Goal: Complete application form: Complete application form

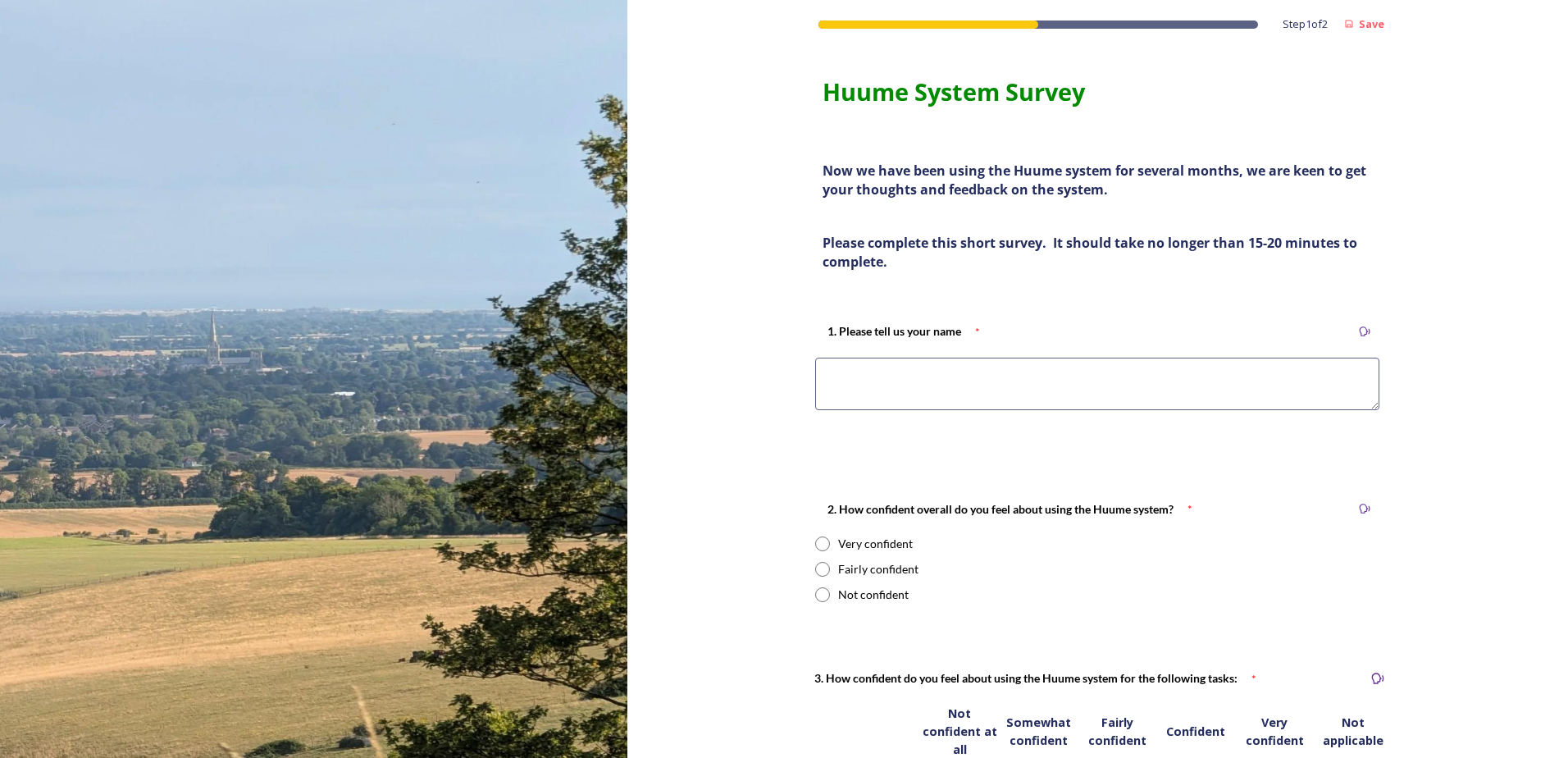
click at [986, 372] on textarea at bounding box center [1098, 384] width 564 height 52
type textarea "[PERSON_NAME]"
click at [818, 545] on input "radio" at bounding box center [822, 543] width 15 height 15
radio input "true"
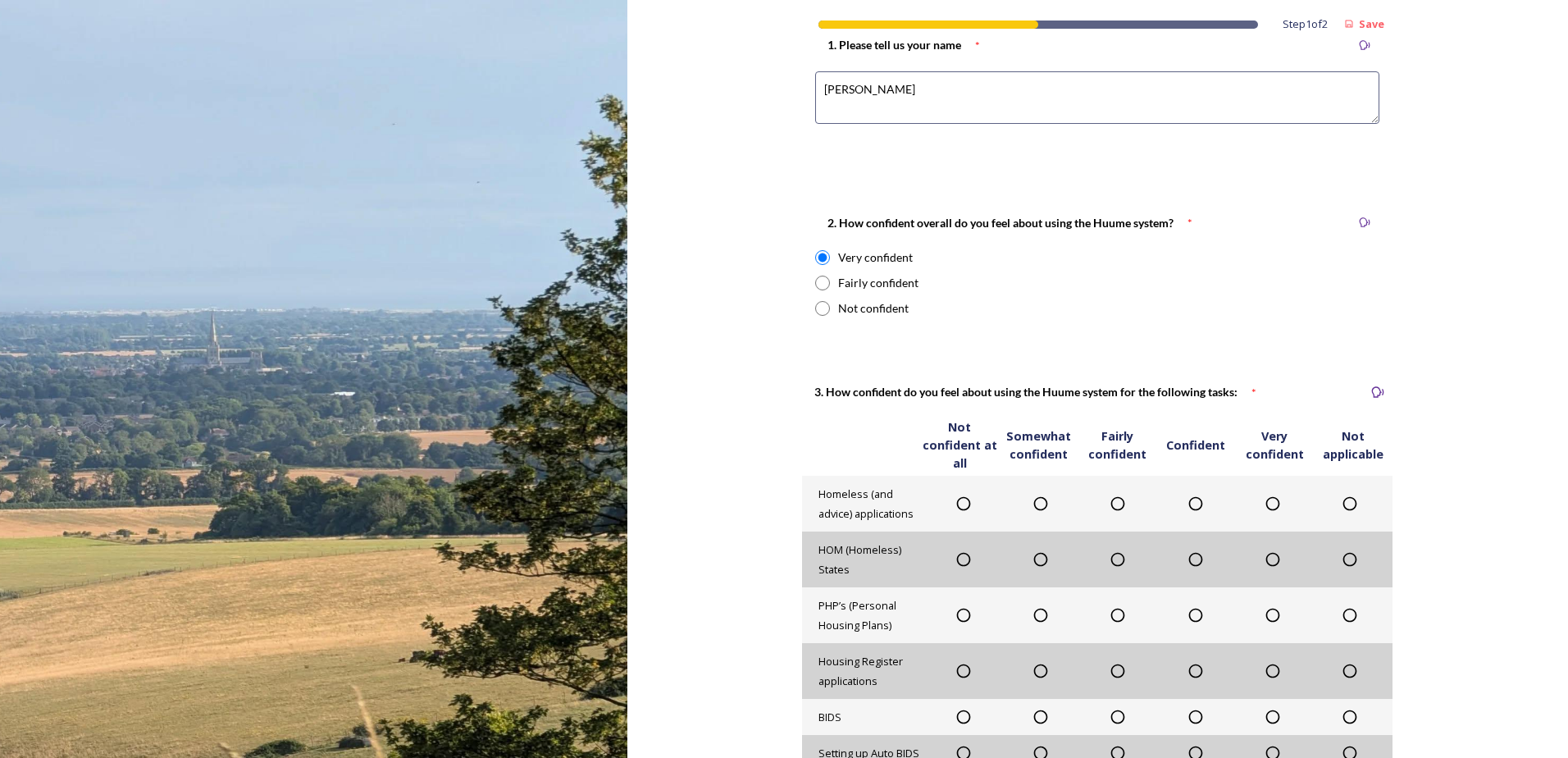
scroll to position [328, 0]
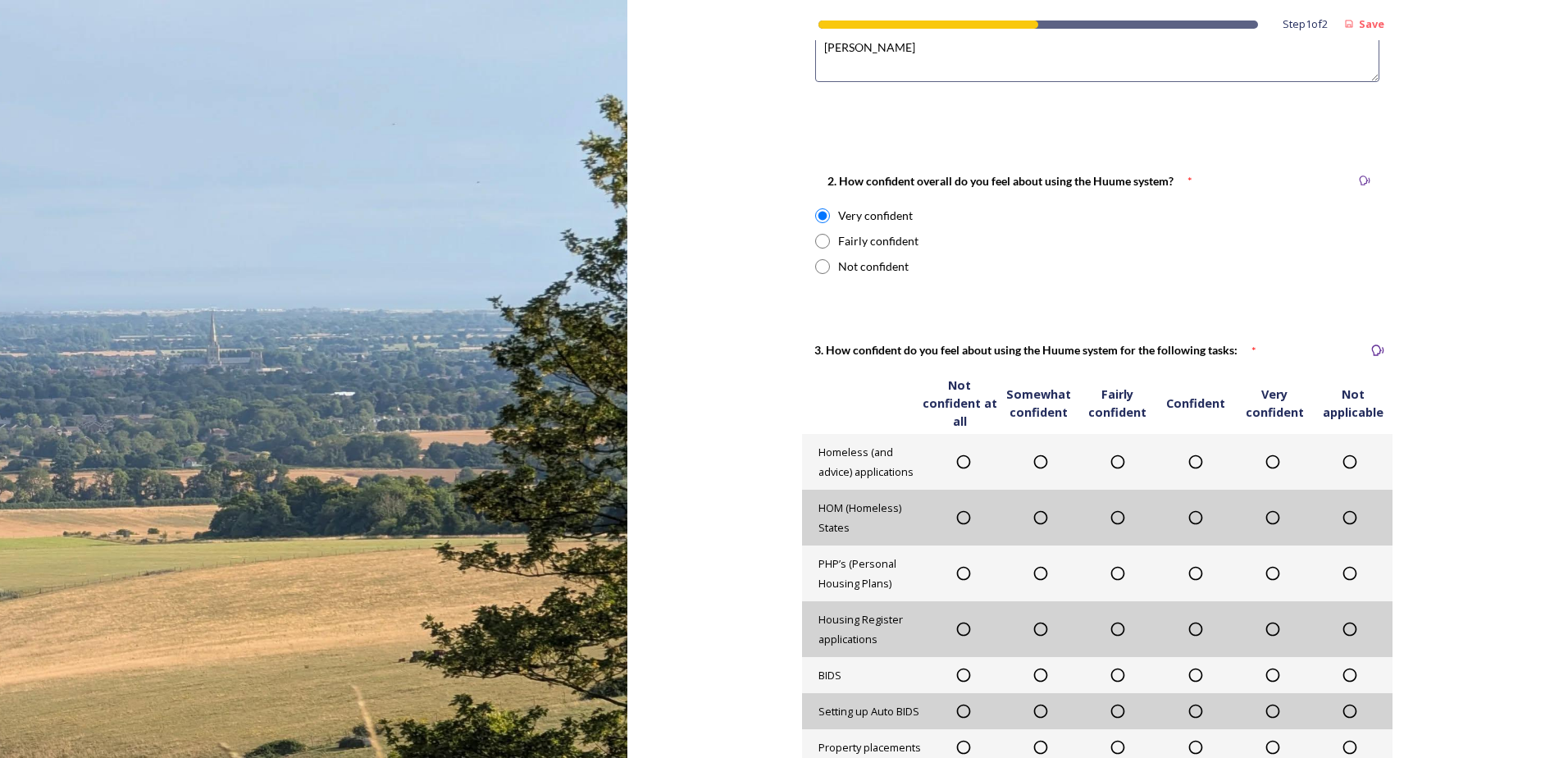
click at [1190, 464] on icon at bounding box center [1196, 461] width 16 height 16
click at [1188, 515] on icon at bounding box center [1196, 517] width 16 height 16
click at [1195, 572] on icon at bounding box center [1196, 573] width 16 height 16
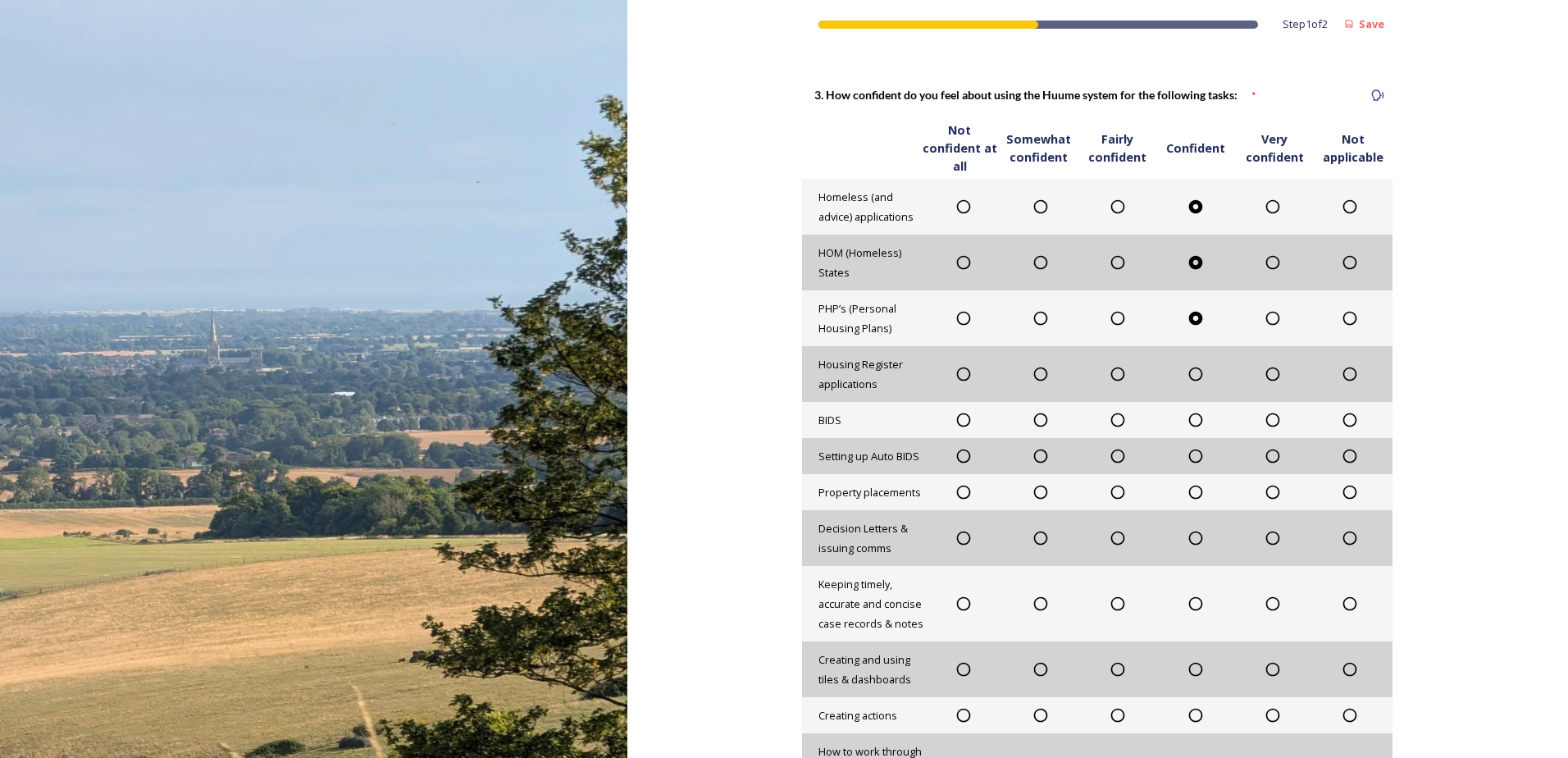
scroll to position [656, 0]
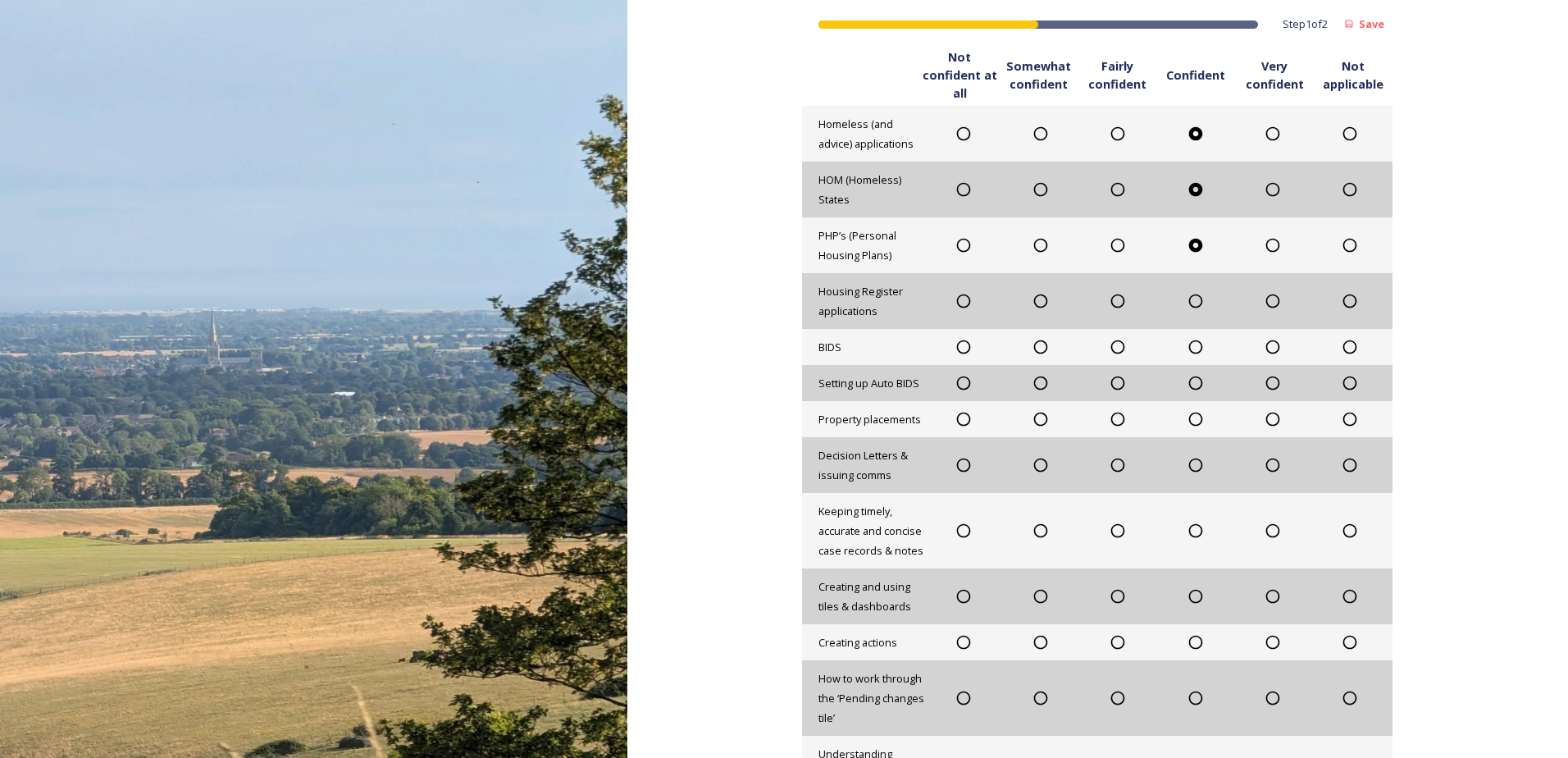
click at [1264, 302] on icon at bounding box center [1272, 300] width 16 height 16
click at [1267, 346] on icon at bounding box center [1272, 346] width 16 height 16
click at [1264, 384] on icon at bounding box center [1272, 383] width 16 height 16
click at [1033, 420] on icon at bounding box center [1040, 419] width 16 height 16
click at [1191, 463] on icon at bounding box center [1196, 464] width 16 height 16
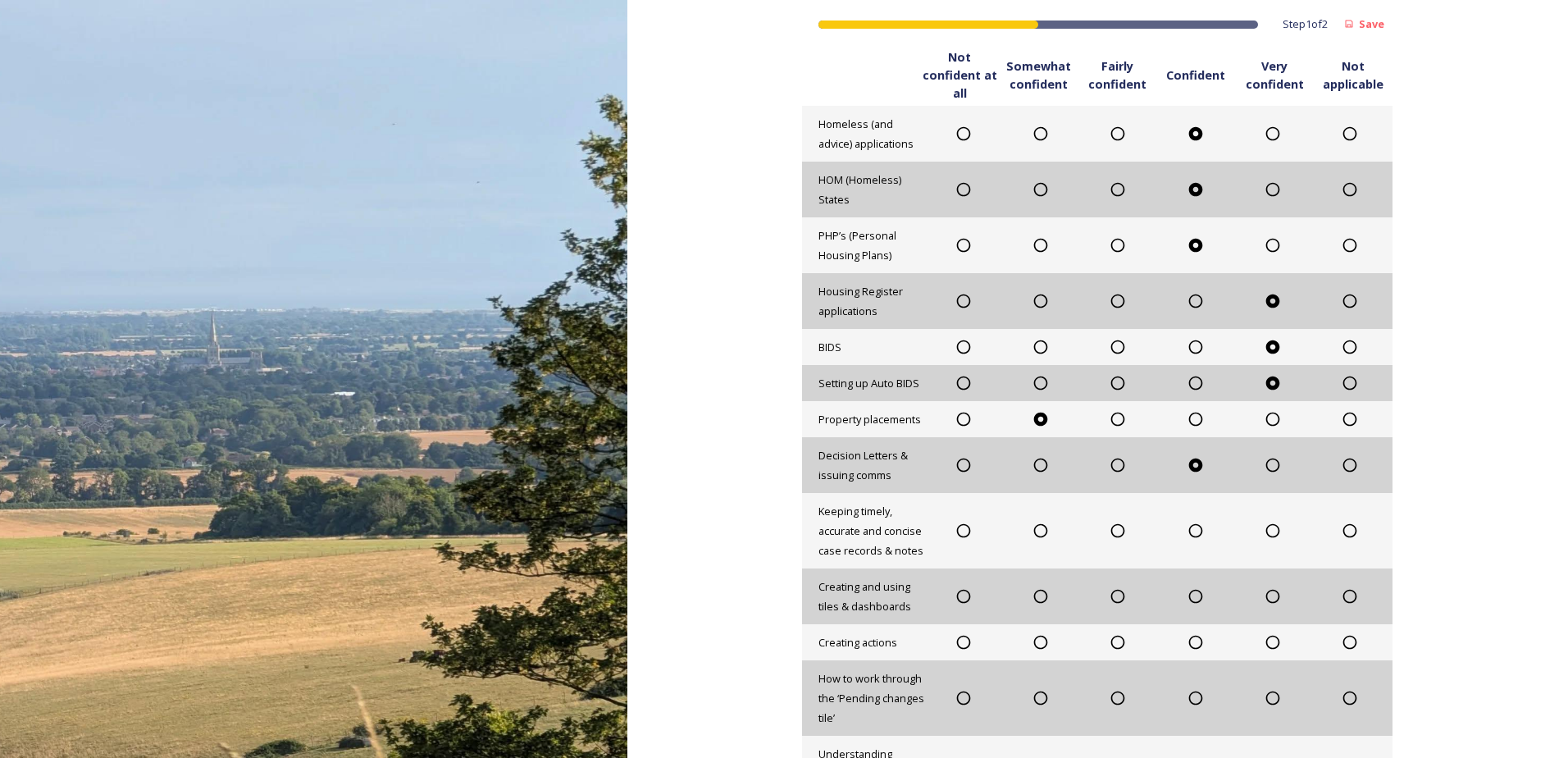
click at [1188, 529] on icon at bounding box center [1196, 530] width 16 height 16
click at [1035, 593] on icon at bounding box center [1040, 596] width 16 height 16
click at [1267, 643] on icon at bounding box center [1272, 642] width 16 height 16
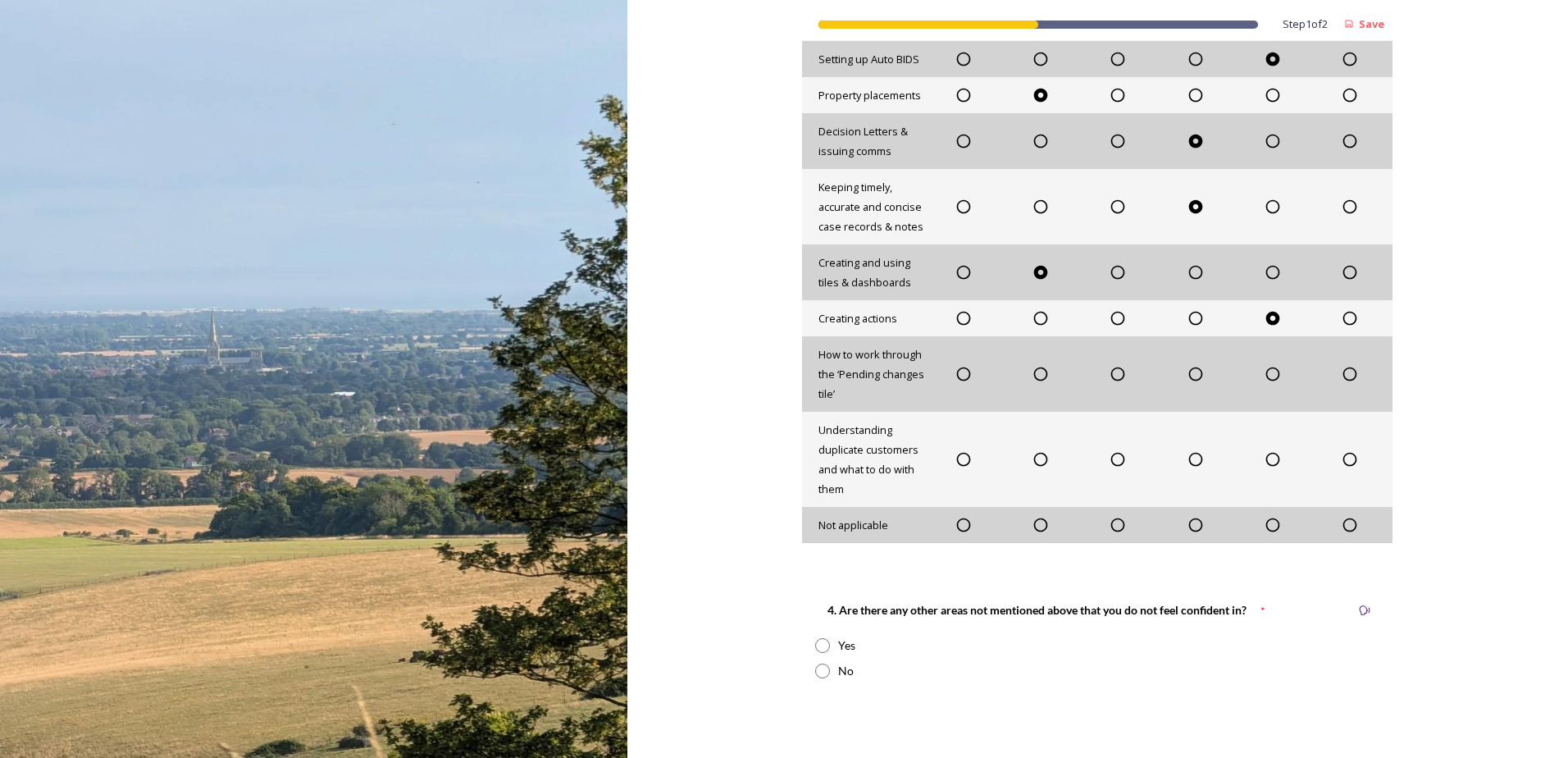
scroll to position [984, 0]
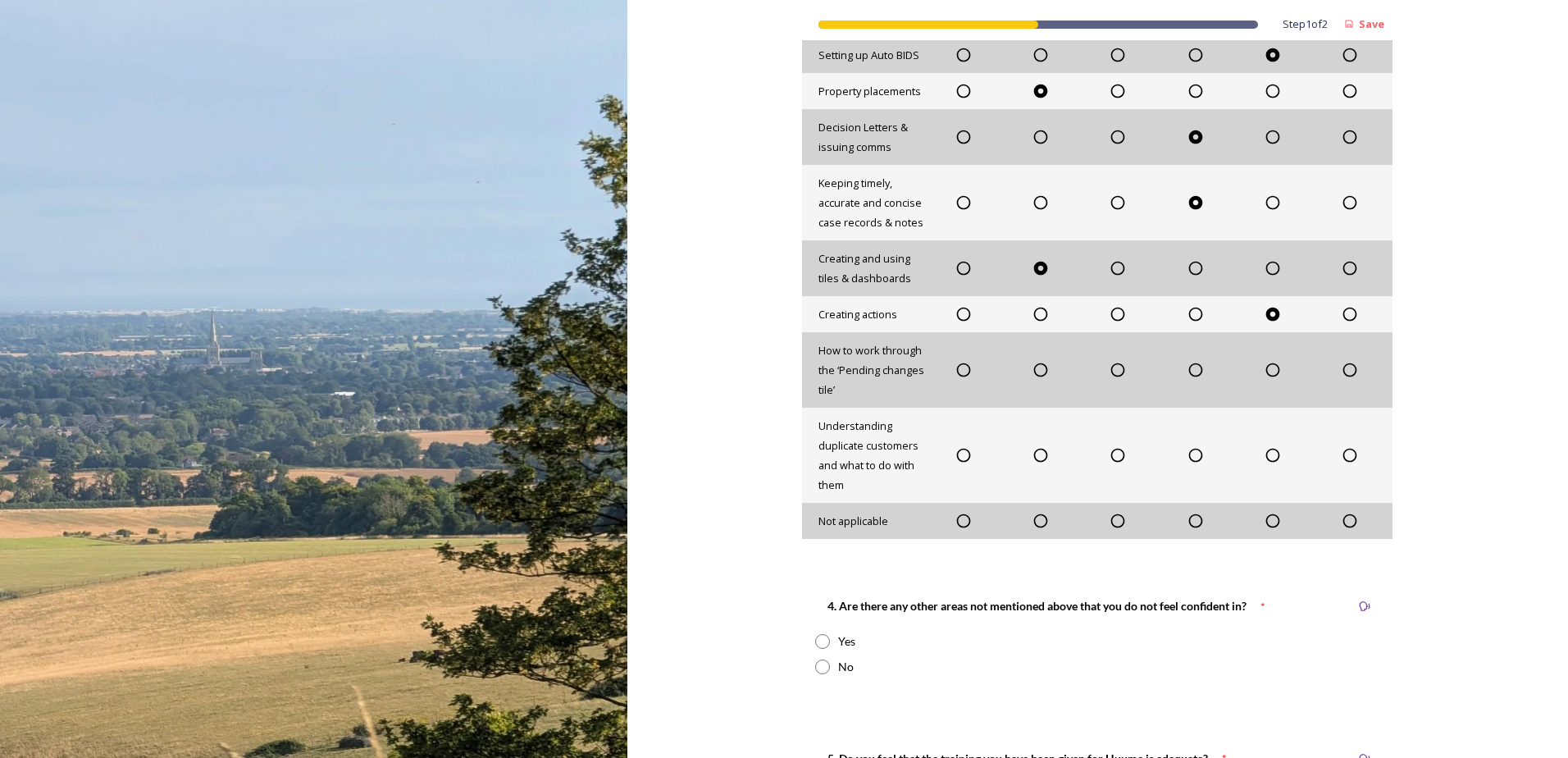
click at [1270, 371] on icon at bounding box center [1272, 369] width 16 height 16
click at [1034, 456] on icon at bounding box center [1040, 455] width 16 height 16
click at [1034, 519] on icon at bounding box center [1040, 521] width 16 height 16
click at [817, 666] on input "radio" at bounding box center [822, 666] width 15 height 15
radio input "true"
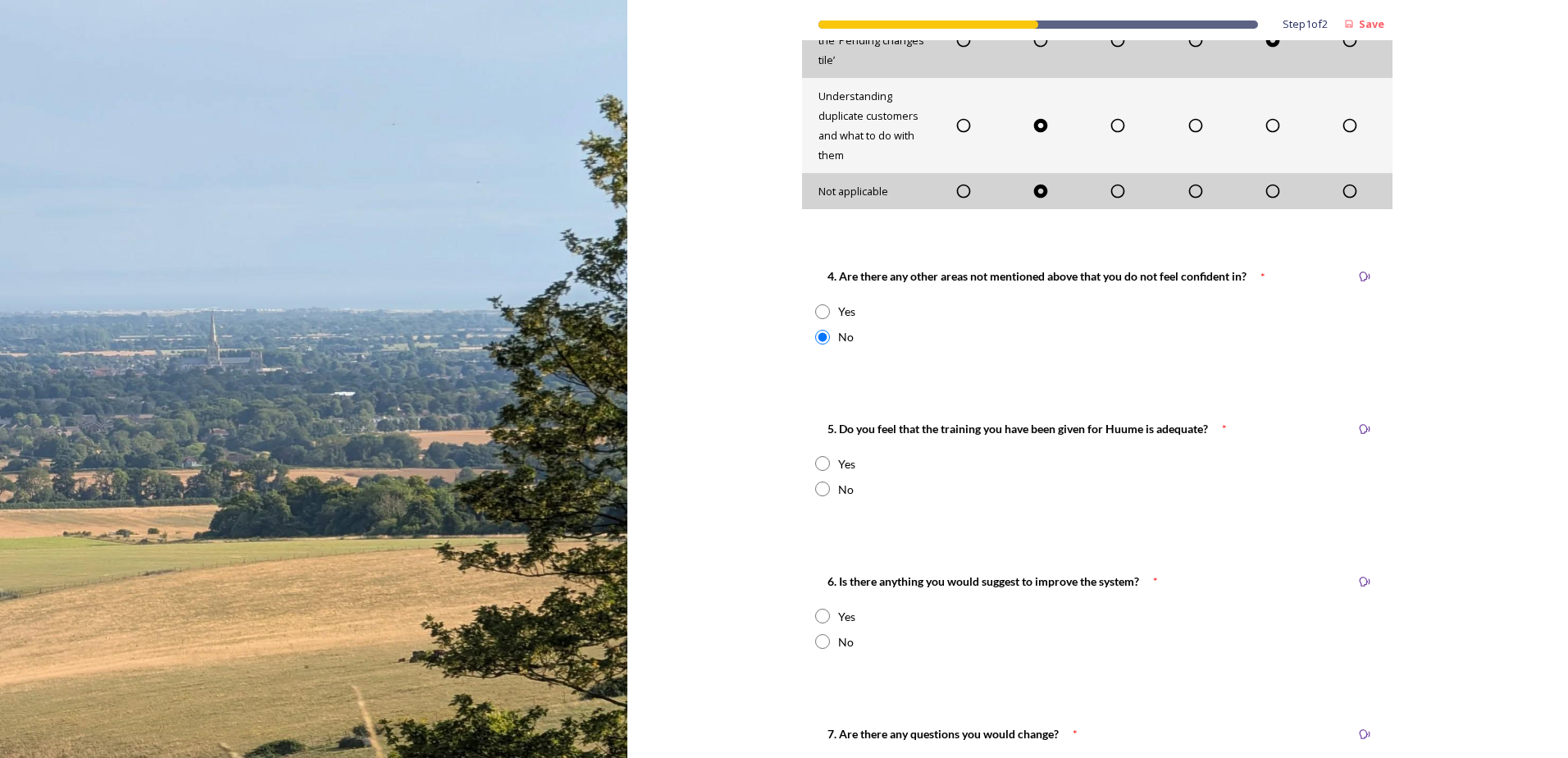
scroll to position [1394, 0]
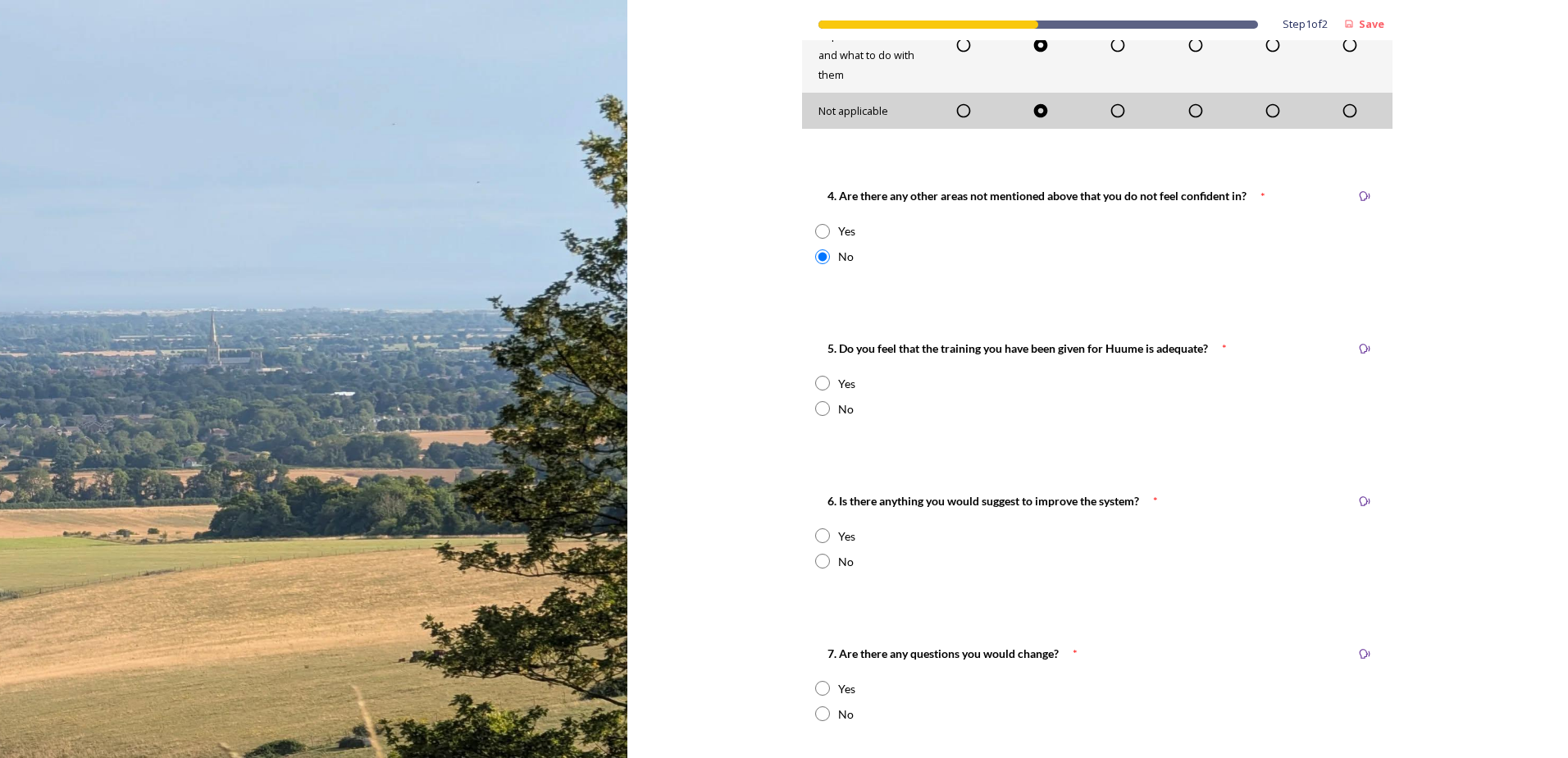
click at [816, 226] on input "radio" at bounding box center [822, 231] width 15 height 15
radio input "true"
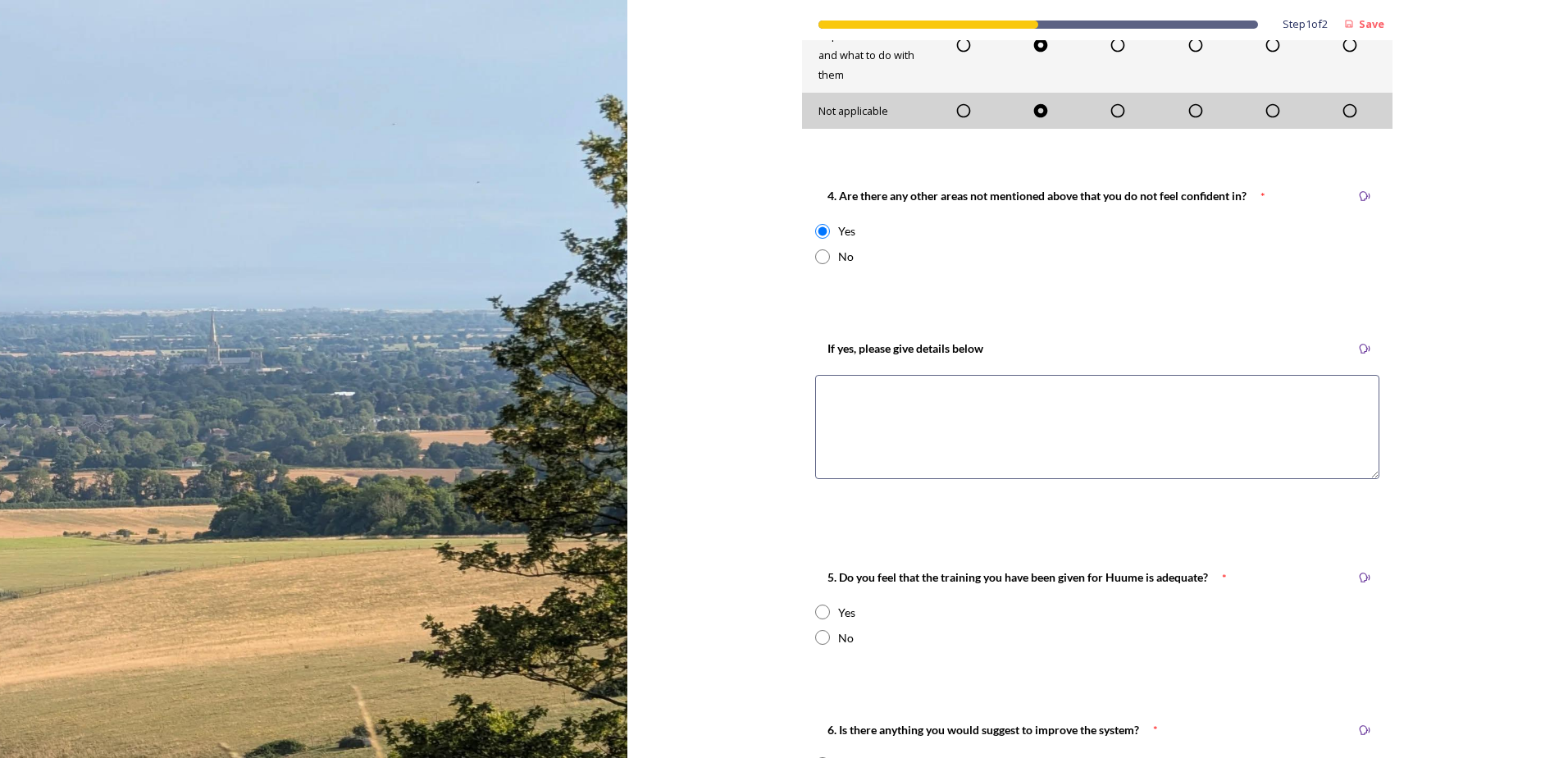
click at [850, 399] on textarea at bounding box center [1098, 426] width 564 height 104
type textarea "W"
type textarea "Which letter to use when a customer does not have a local connection ([GEOGRAPH…"
click at [816, 612] on input "radio" at bounding box center [822, 611] width 15 height 15
radio input "true"
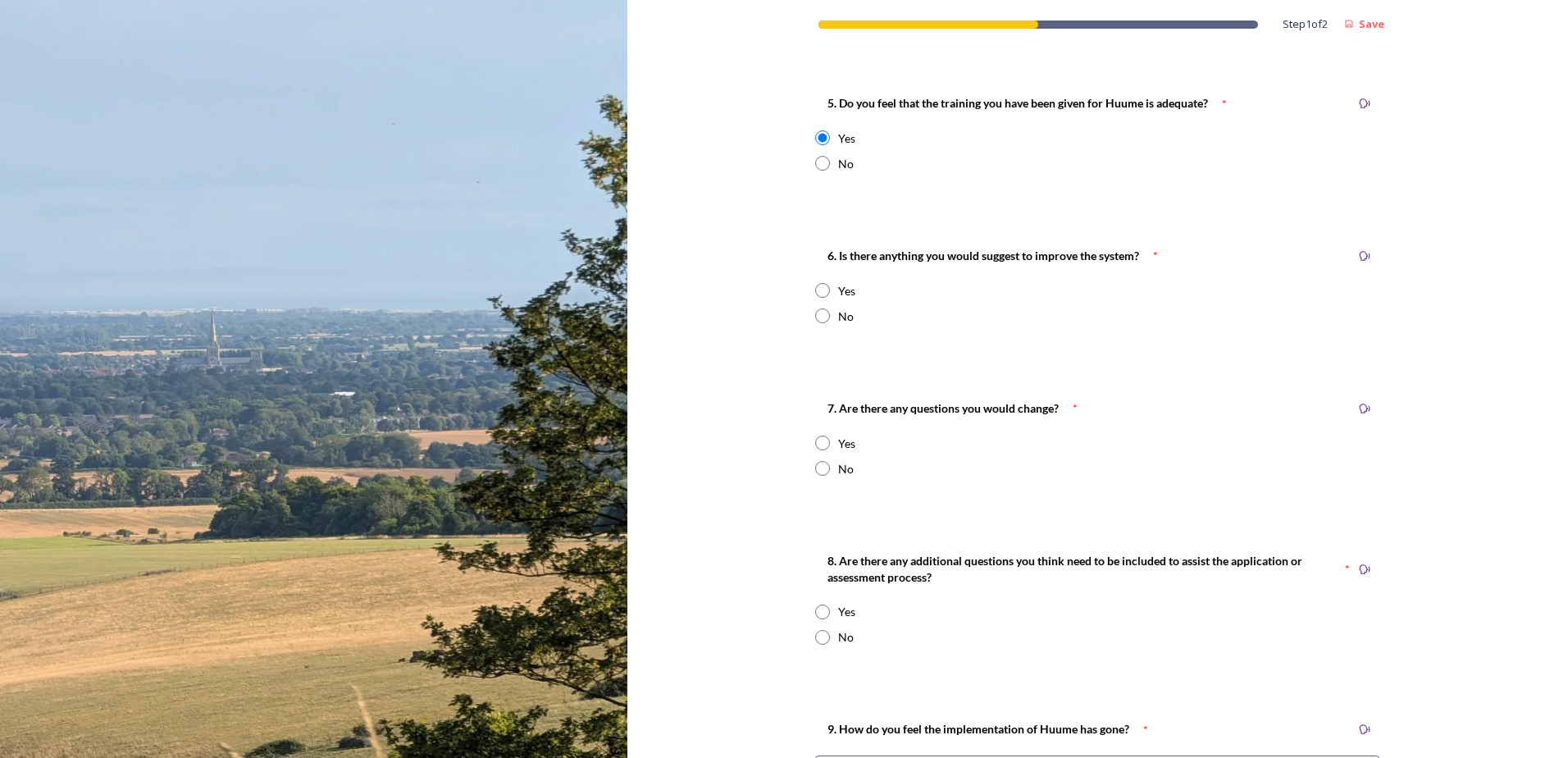
scroll to position [1968, 0]
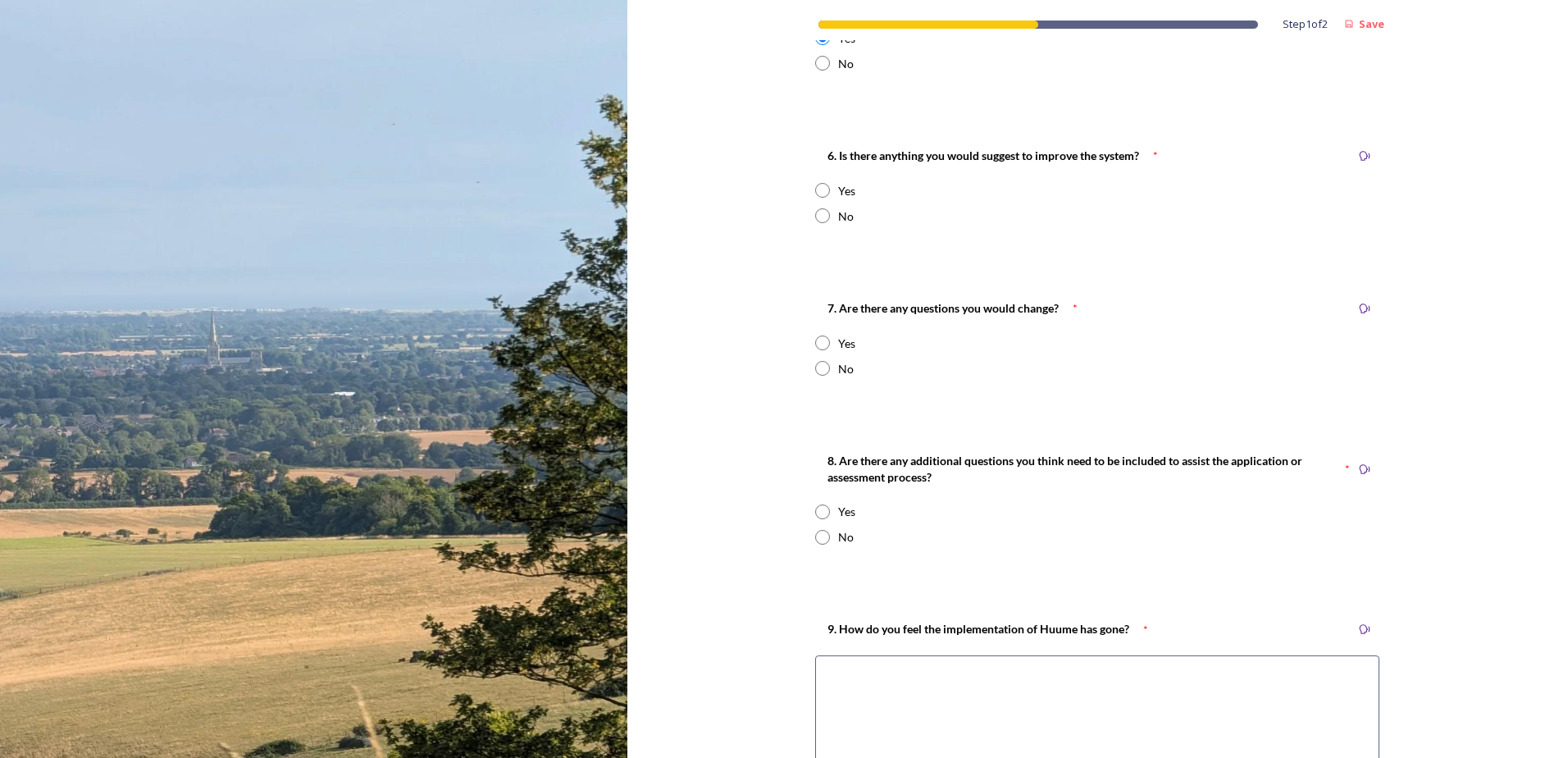
click at [817, 215] on input "radio" at bounding box center [822, 215] width 15 height 15
radio input "true"
click at [819, 340] on input "radio" at bounding box center [822, 342] width 15 height 15
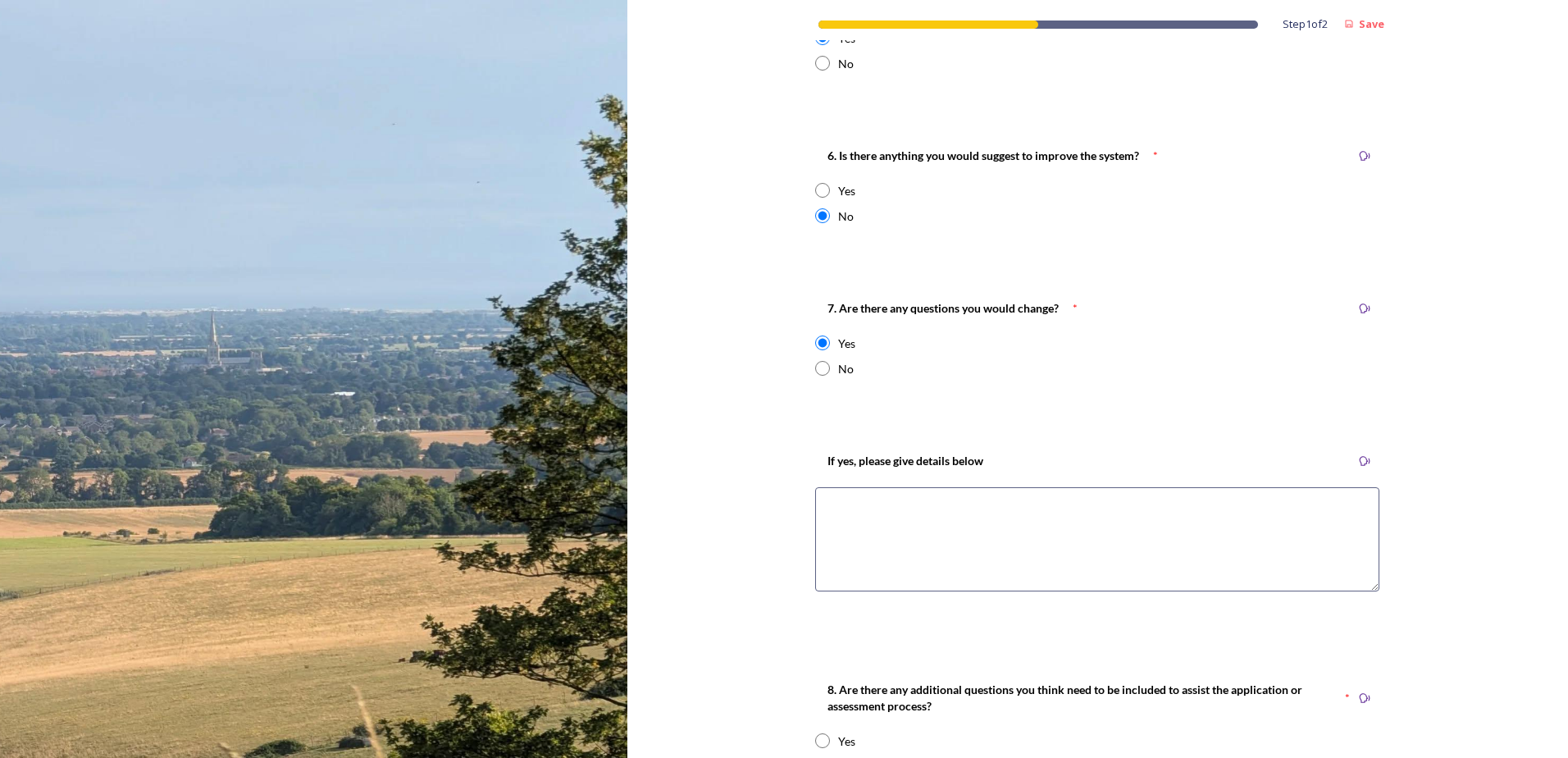
click at [855, 512] on textarea at bounding box center [1098, 538] width 564 height 104
click at [824, 364] on div "No" at bounding box center [1098, 368] width 564 height 17
radio input "false"
radio input "true"
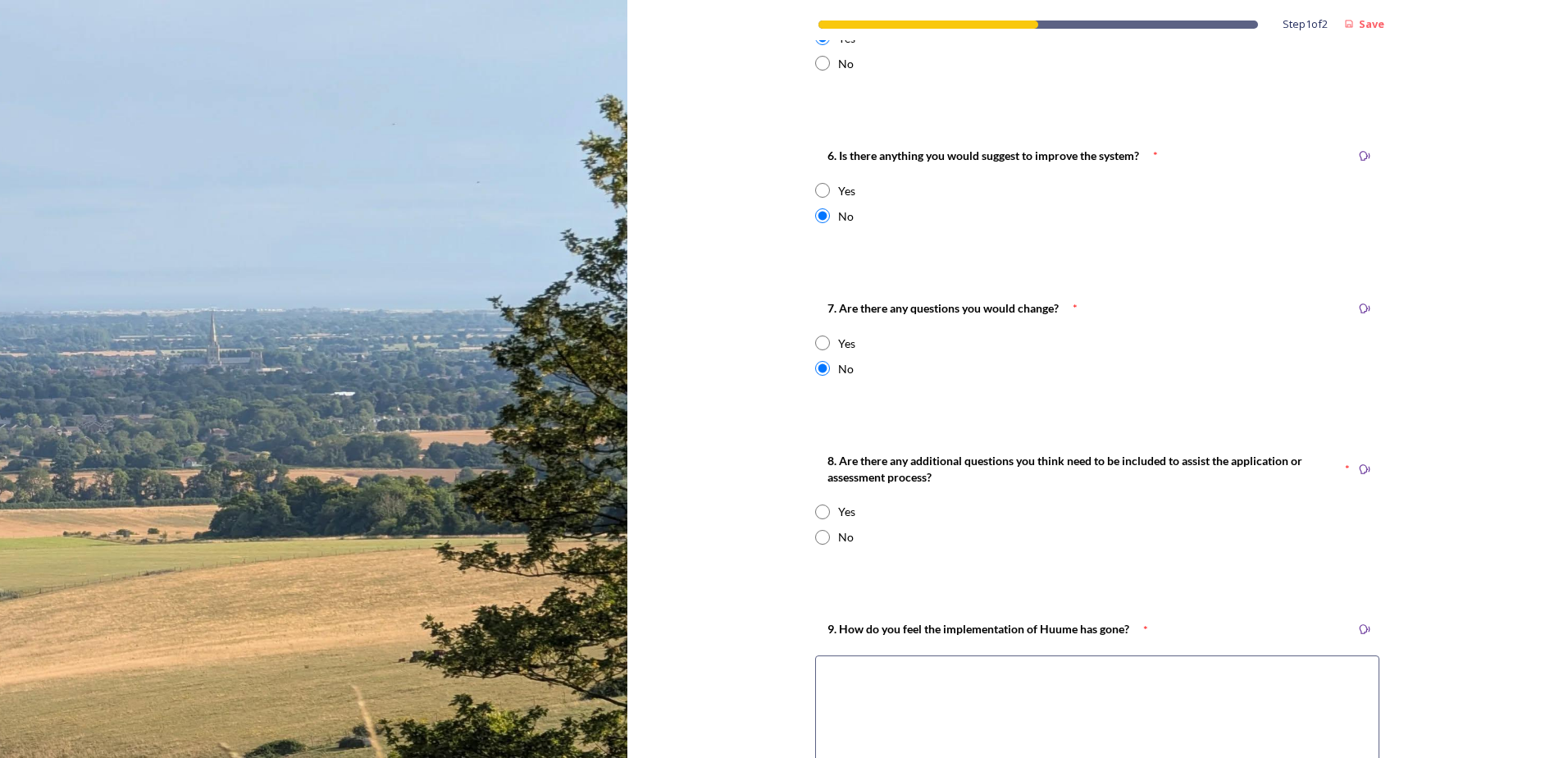
click at [816, 533] on input "radio" at bounding box center [822, 536] width 15 height 15
radio input "true"
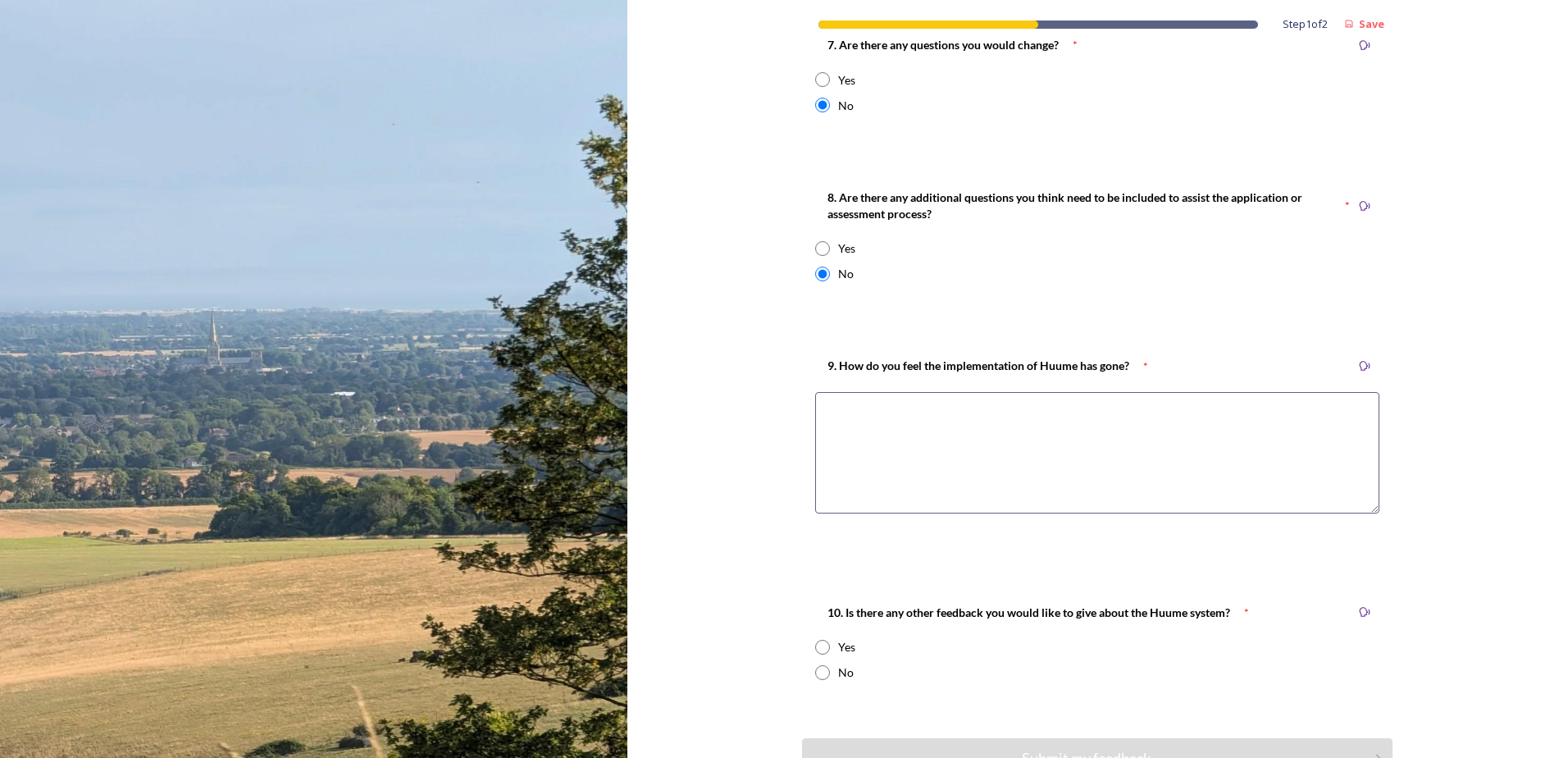
scroll to position [2347, 0]
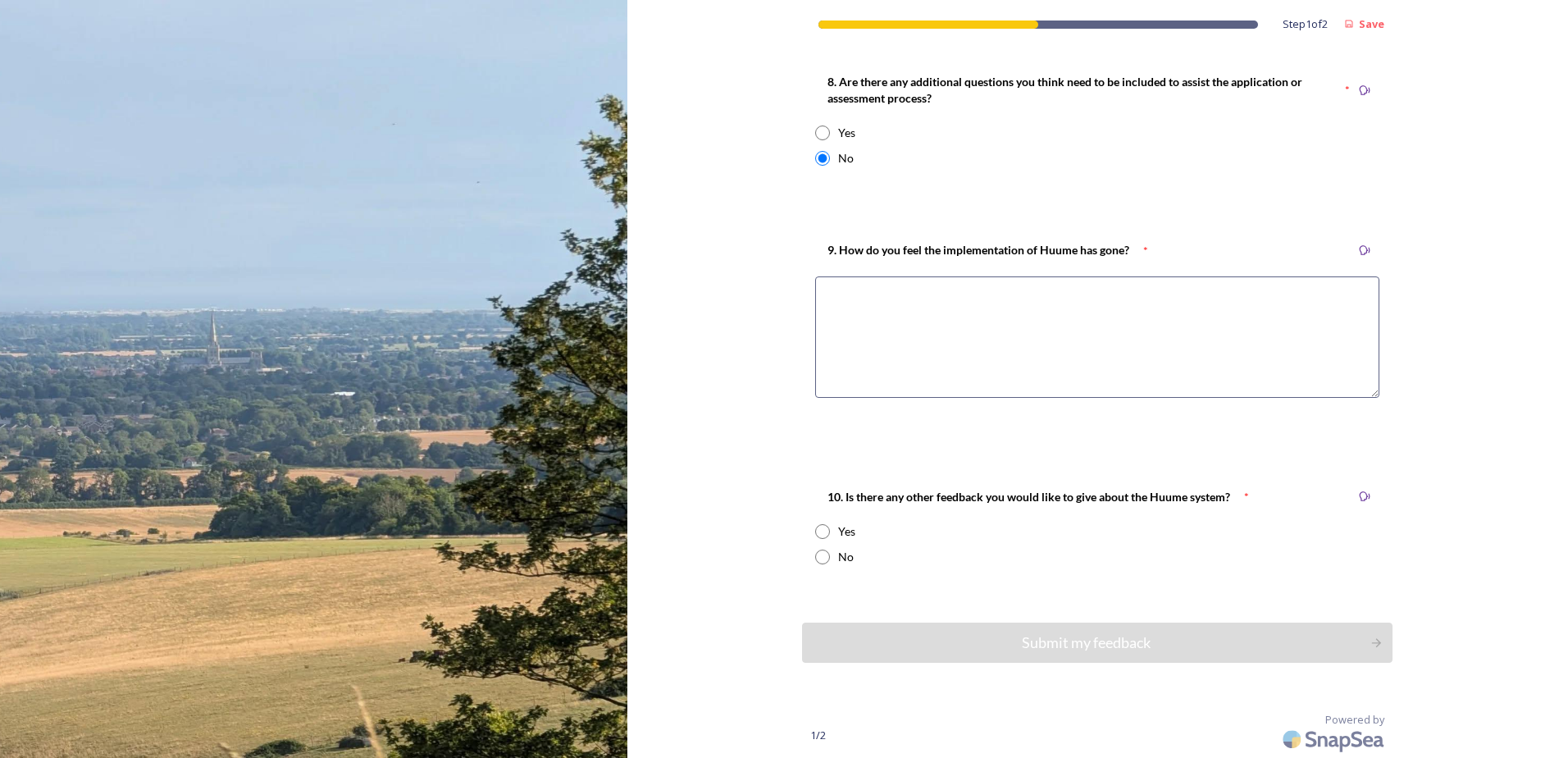
click at [816, 529] on input "radio" at bounding box center [822, 531] width 15 height 15
radio input "true"
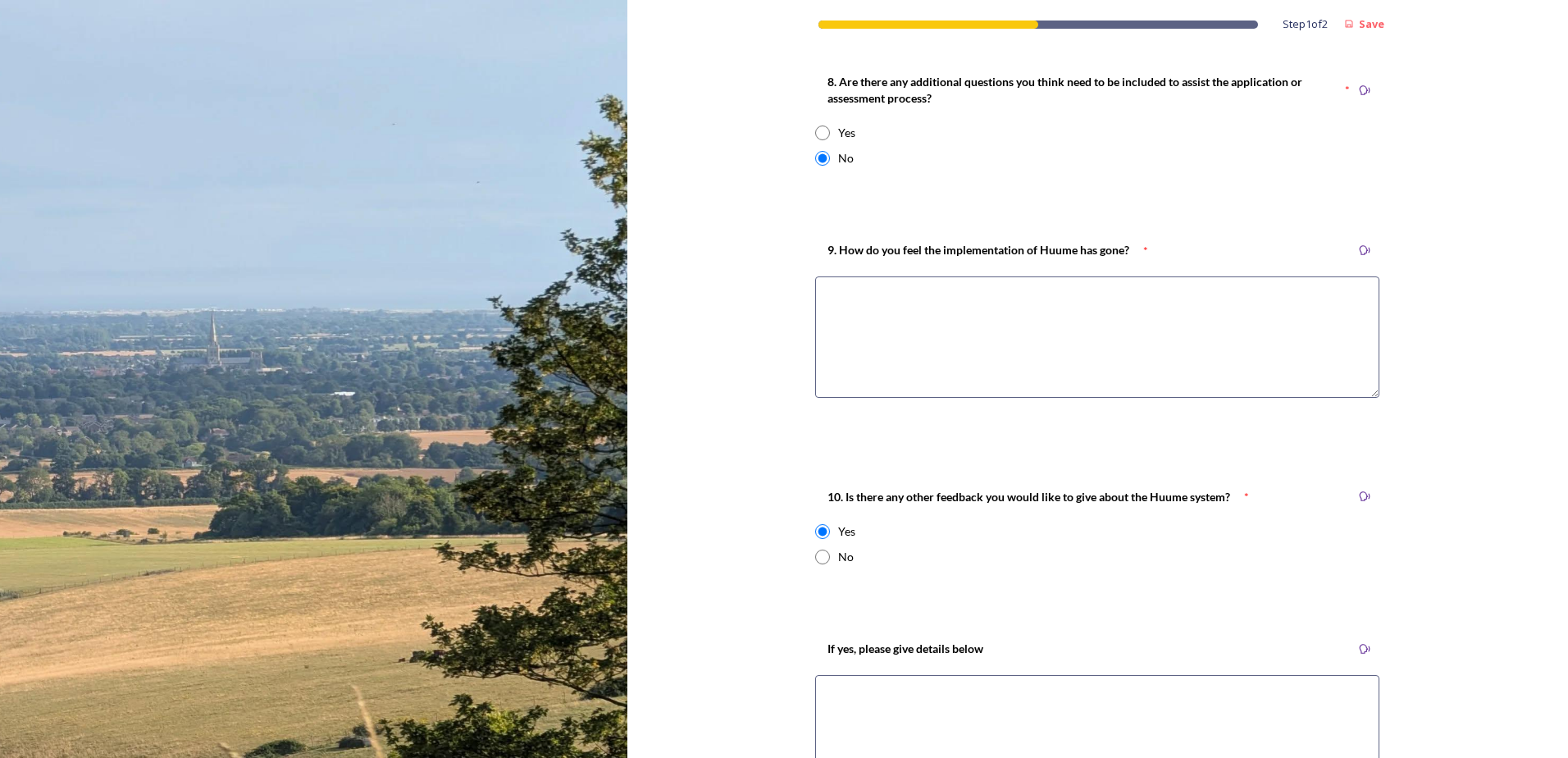
drag, startPoint x: 876, startPoint y: 702, endPoint x: 916, endPoint y: 688, distance: 42.4
click at [880, 695] on textarea at bounding box center [1098, 743] width 564 height 139
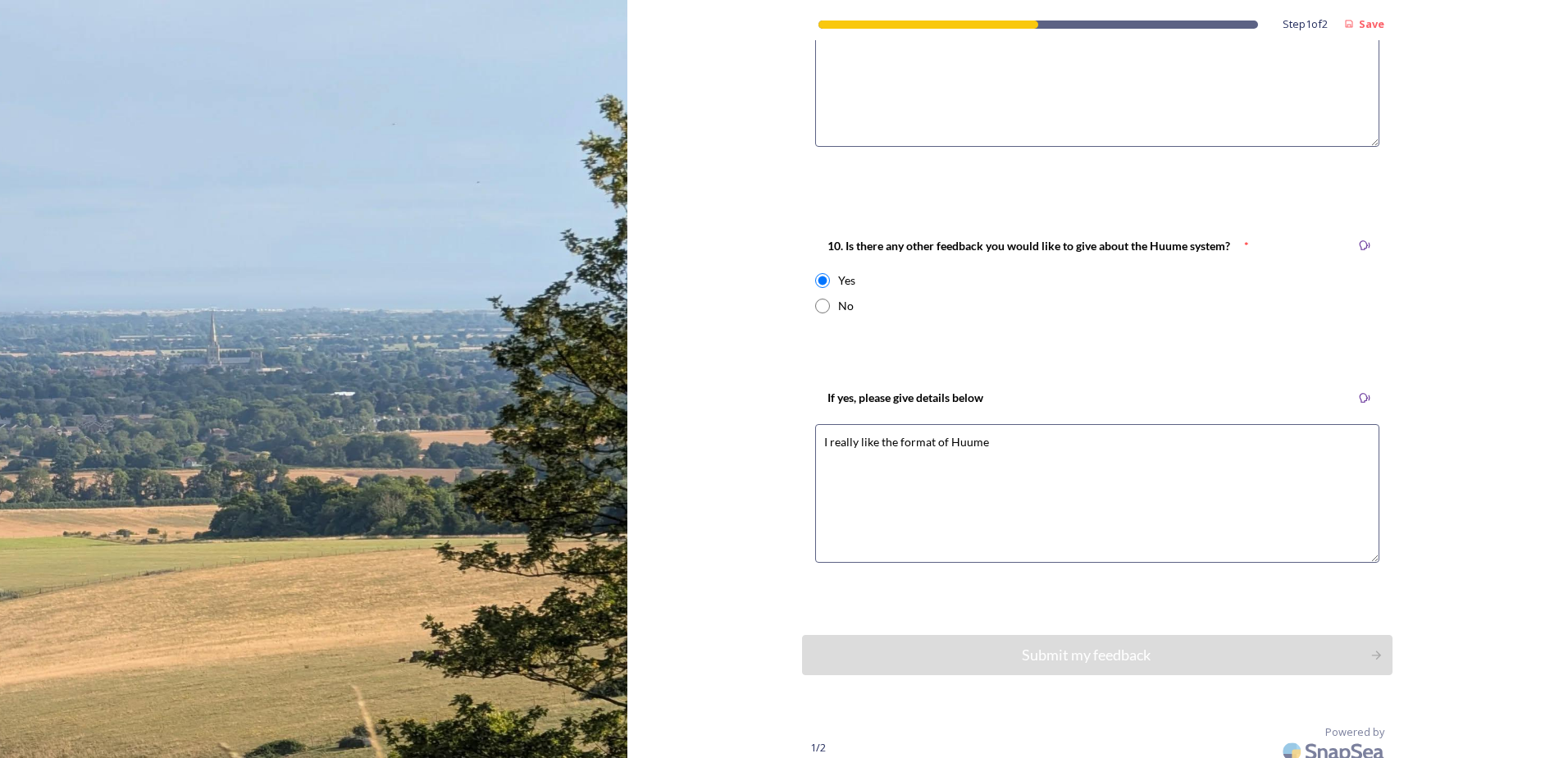
scroll to position [2610, 0]
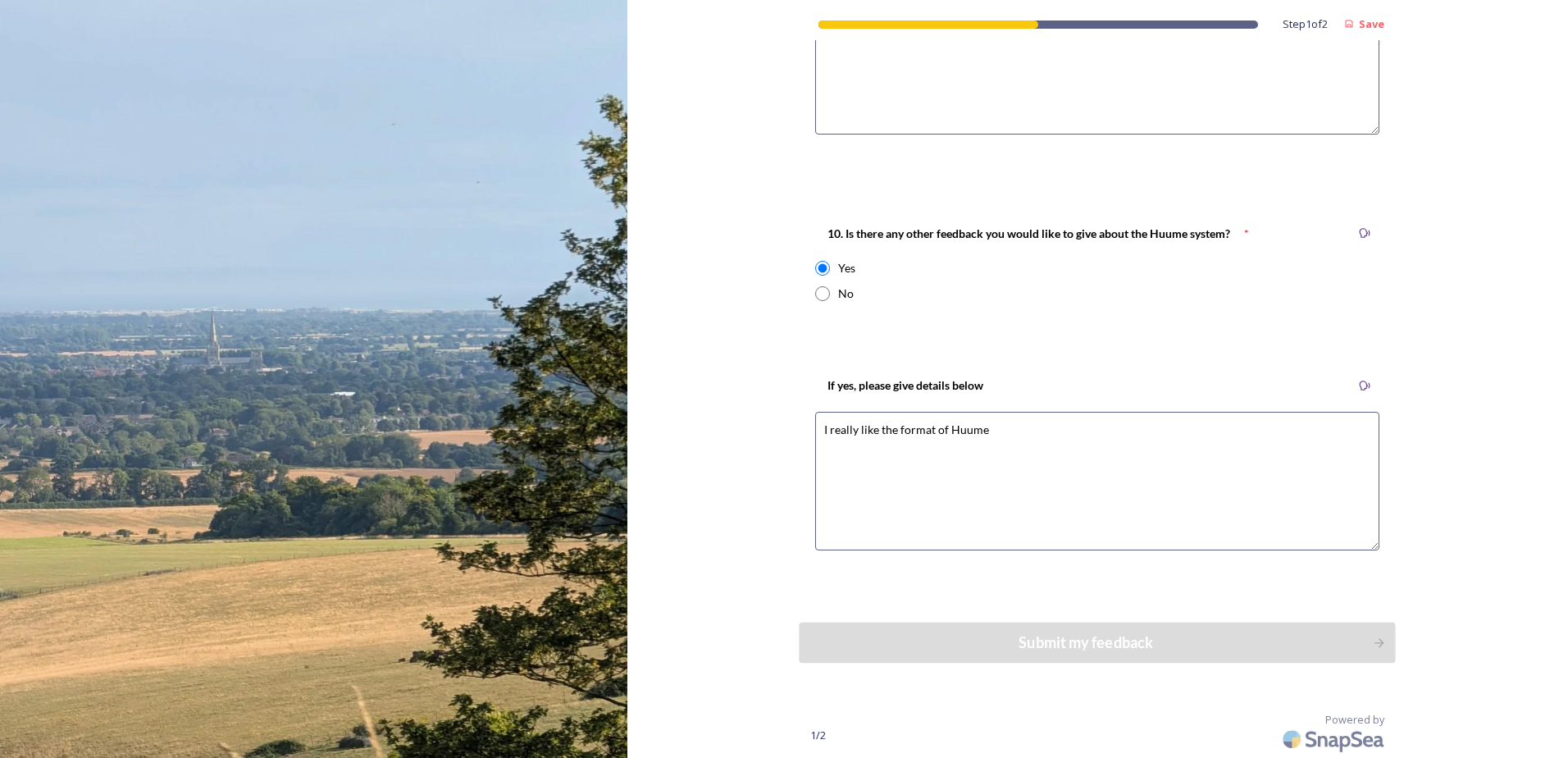
type textarea "I really like the format of Huume"
click at [1103, 653] on div "Submit my feedback" at bounding box center [1086, 642] width 556 height 22
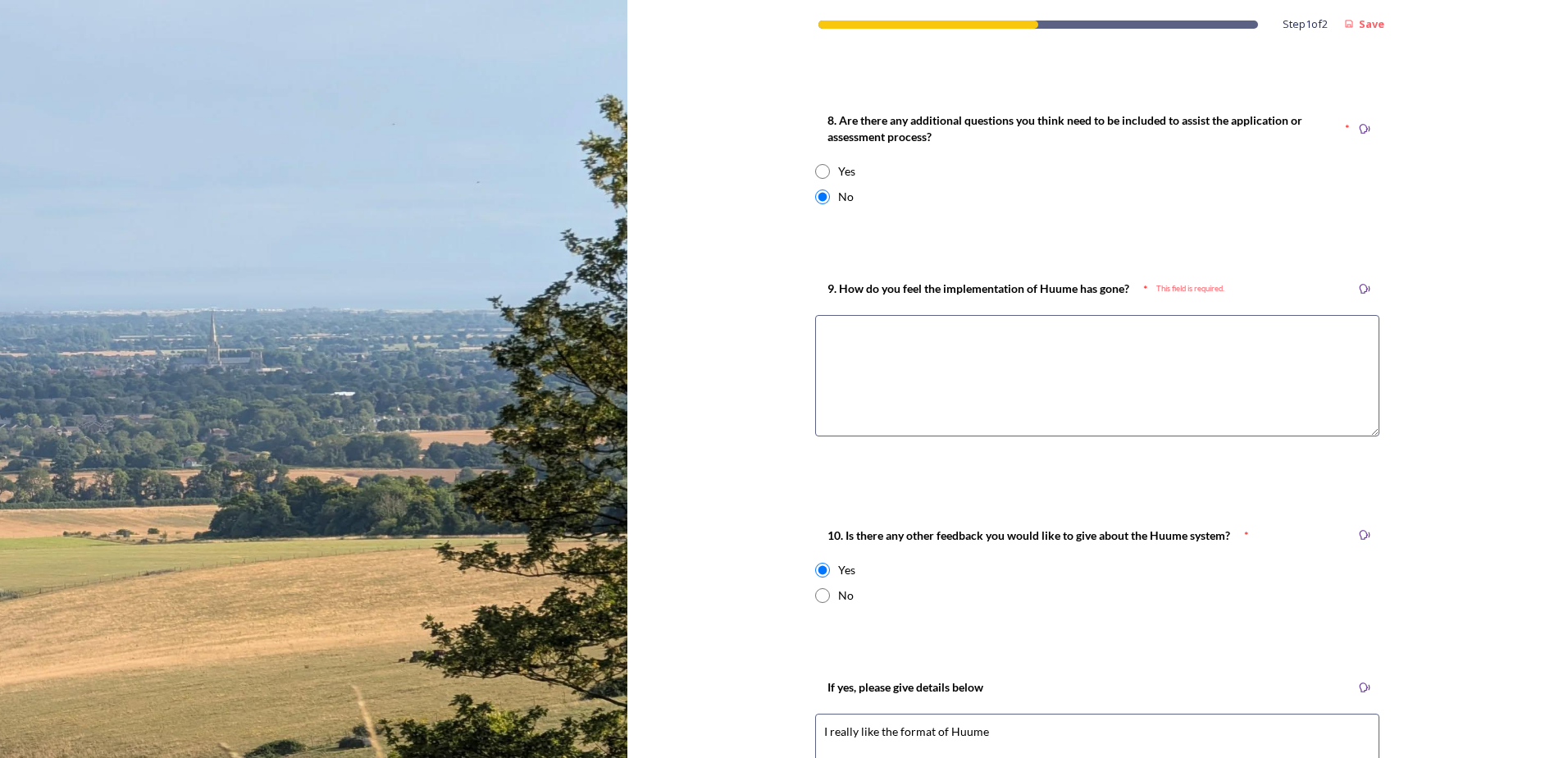
scroll to position [2200, 0]
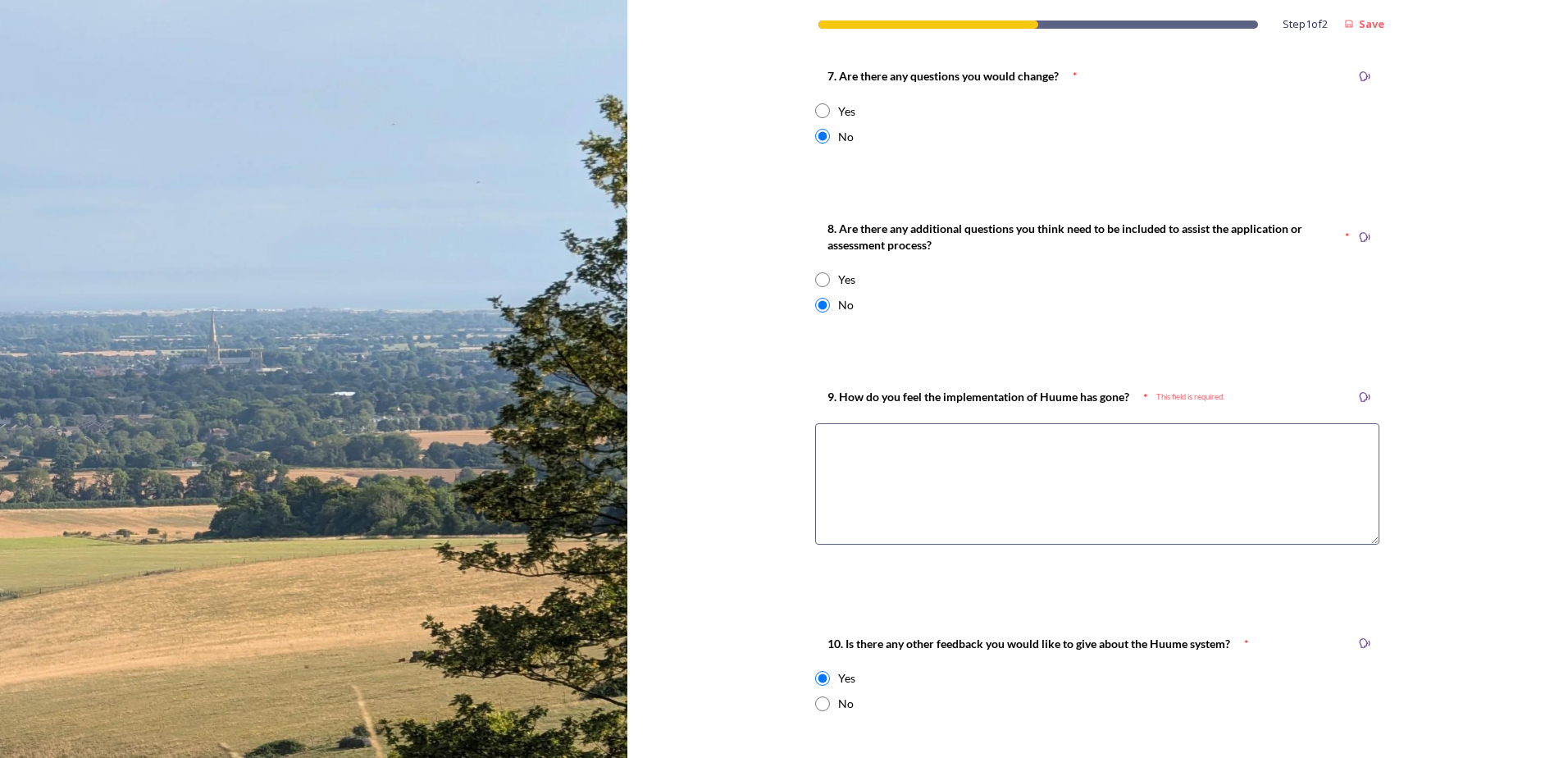
click at [882, 466] on textarea at bounding box center [1098, 484] width 564 height 121
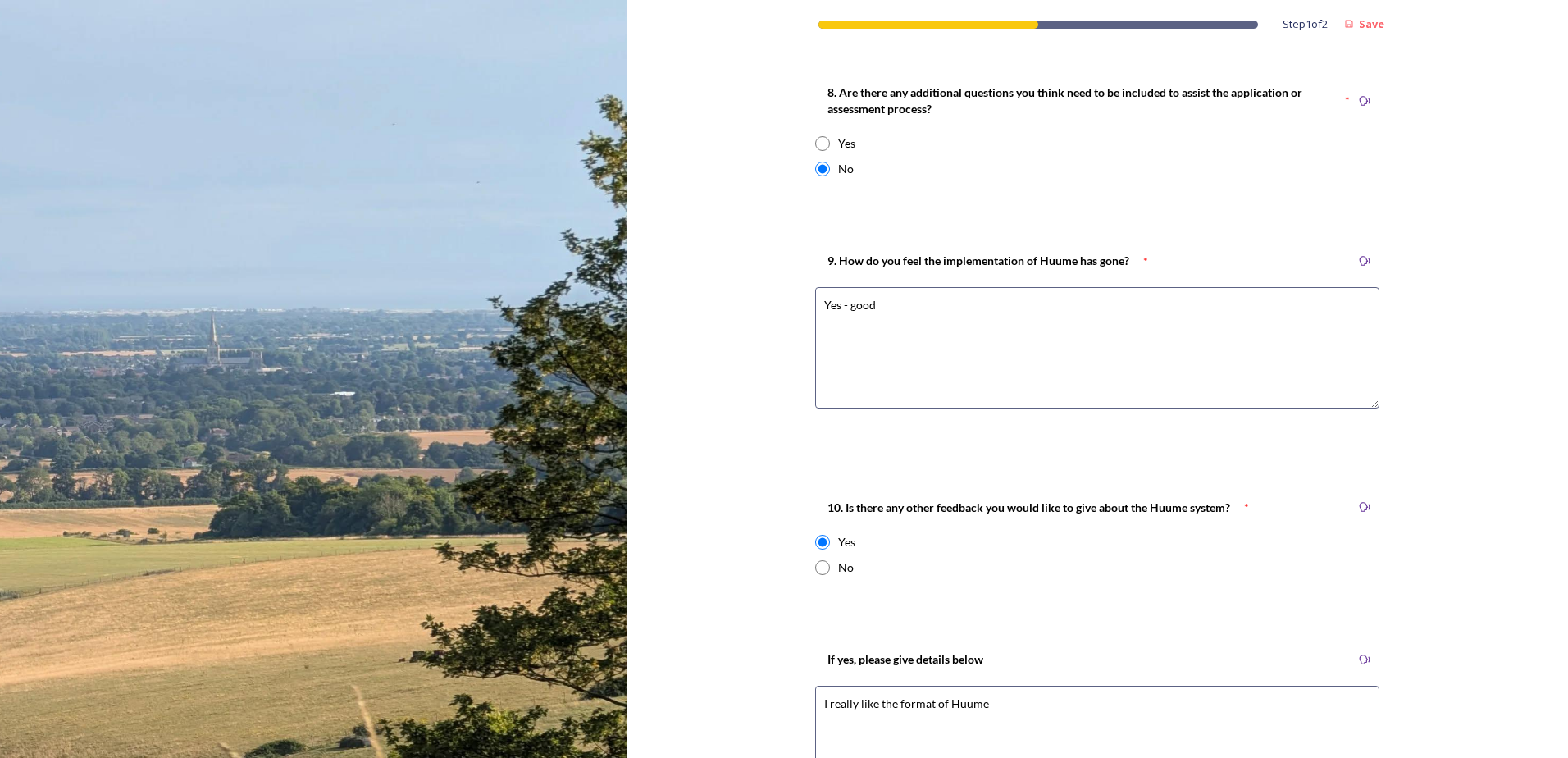
scroll to position [2610, 0]
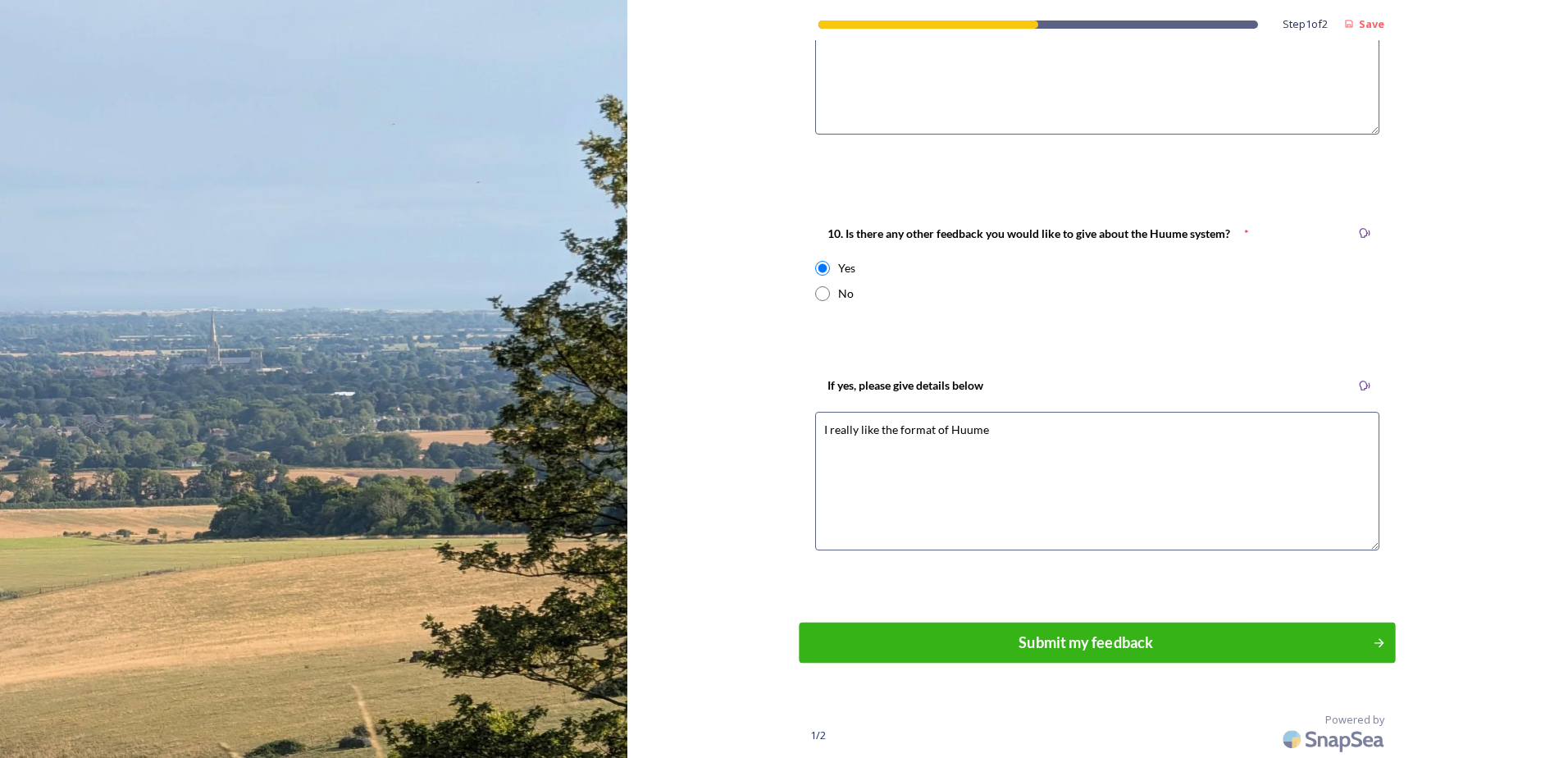
type textarea "Yes - good"
click at [1090, 639] on div "Submit my feedback" at bounding box center [1086, 642] width 556 height 22
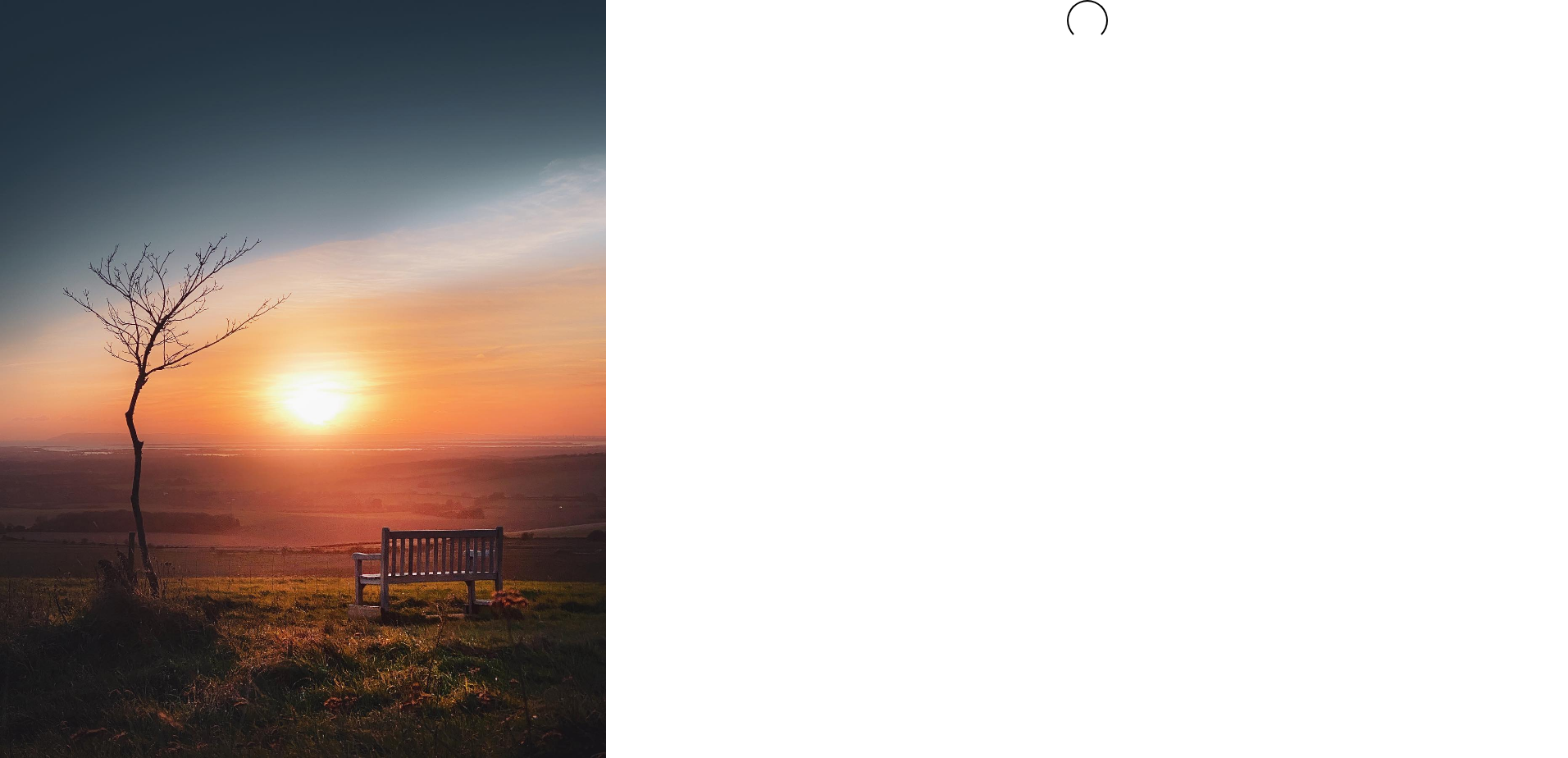
scroll to position [0, 0]
